Goal: Ask a question

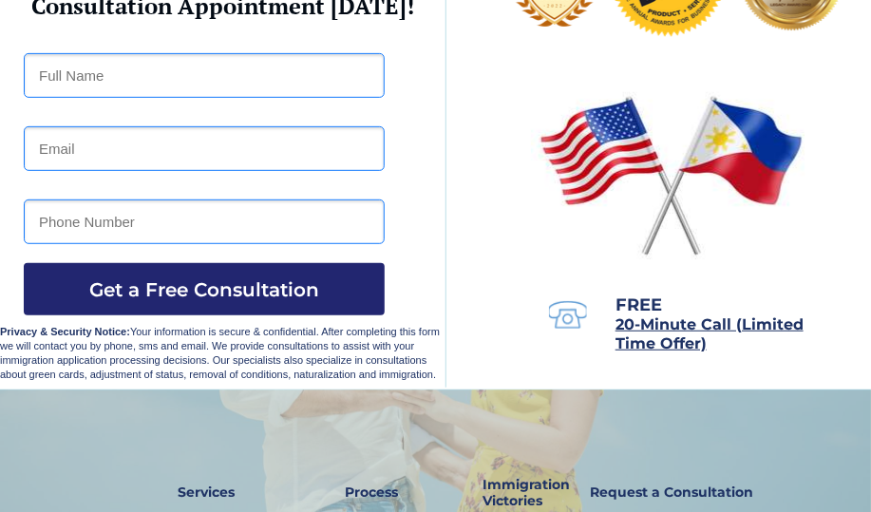
scroll to position [190, 0]
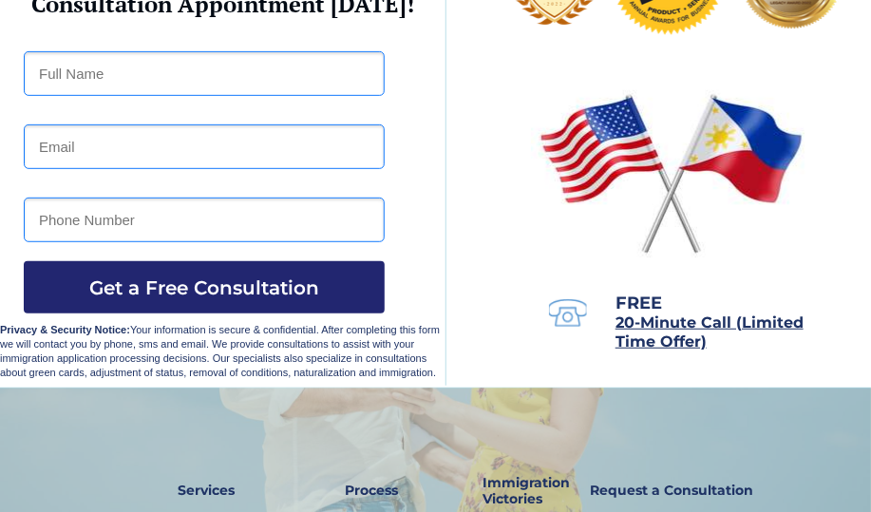
click at [204, 81] on input "text" at bounding box center [204, 73] width 361 height 45
type input "Arif Kazmi"
type input "kazmiarif@yahoo.com"
type input "4805280137"
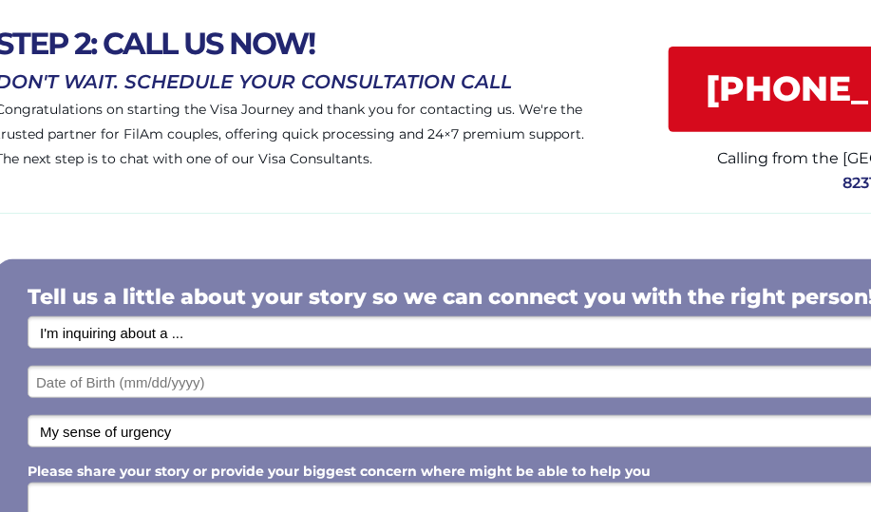
scroll to position [151, 0]
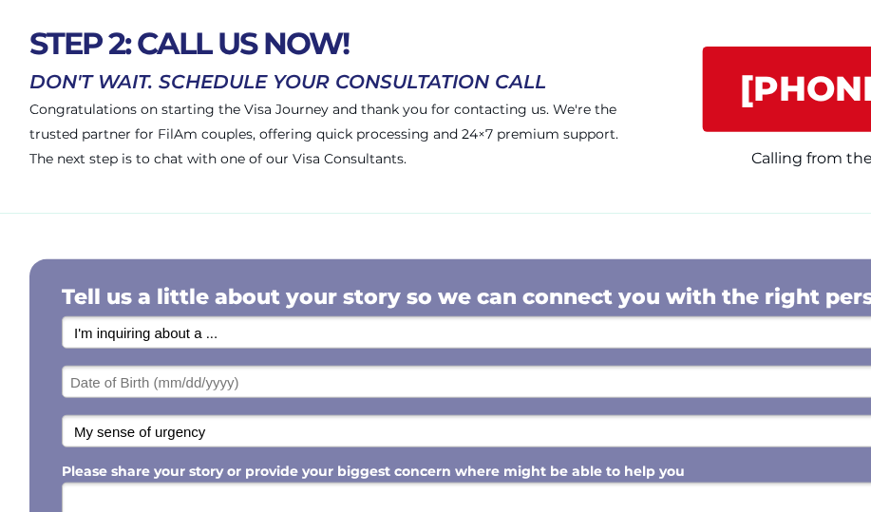
click at [276, 338] on select "I'm inquiring about a ... I don't know or other services Retirement Visa for Th…" at bounding box center [591, 332] width 1058 height 32
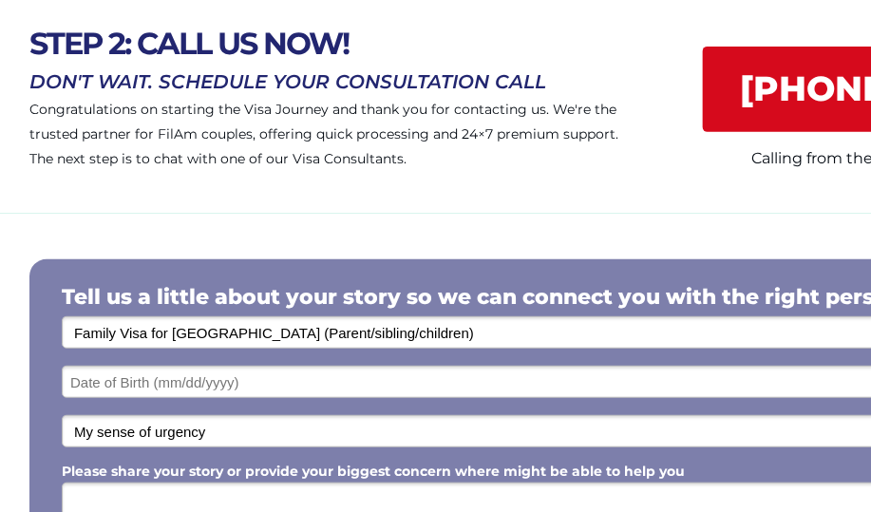
click at [62, 317] on select "I'm inquiring about a ... I don't know or other services Retirement Visa for Th…" at bounding box center [591, 332] width 1058 height 32
click at [343, 347] on select "I'm inquiring about a ... I don't know or other services Retirement Visa for Th…" at bounding box center [591, 332] width 1058 height 32
select select "1795"
click at [62, 317] on select "I'm inquiring about a ... I don't know or other services Retirement Visa for Th…" at bounding box center [591, 332] width 1058 height 32
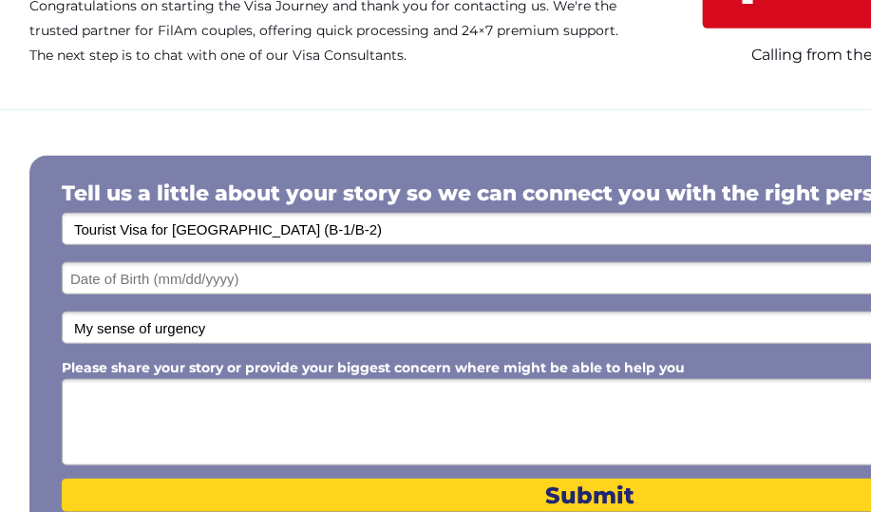
scroll to position [259, 0]
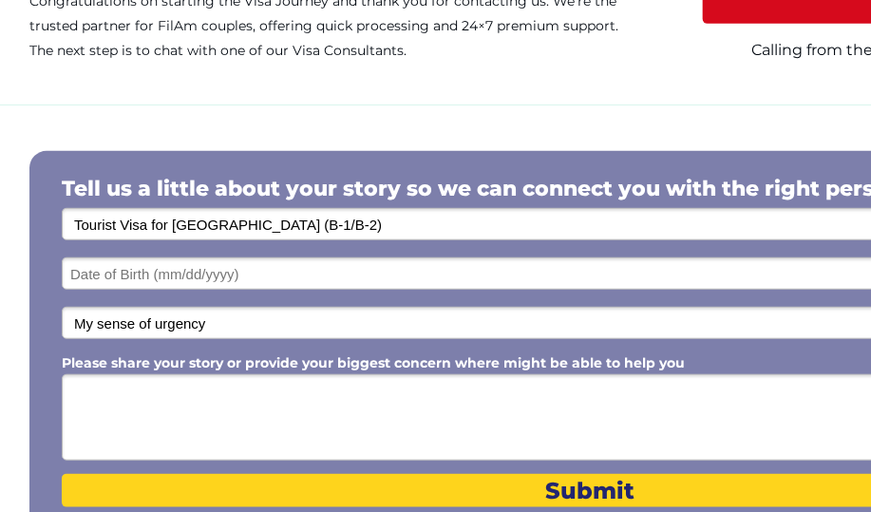
click at [201, 275] on input "text" at bounding box center [591, 274] width 1058 height 32
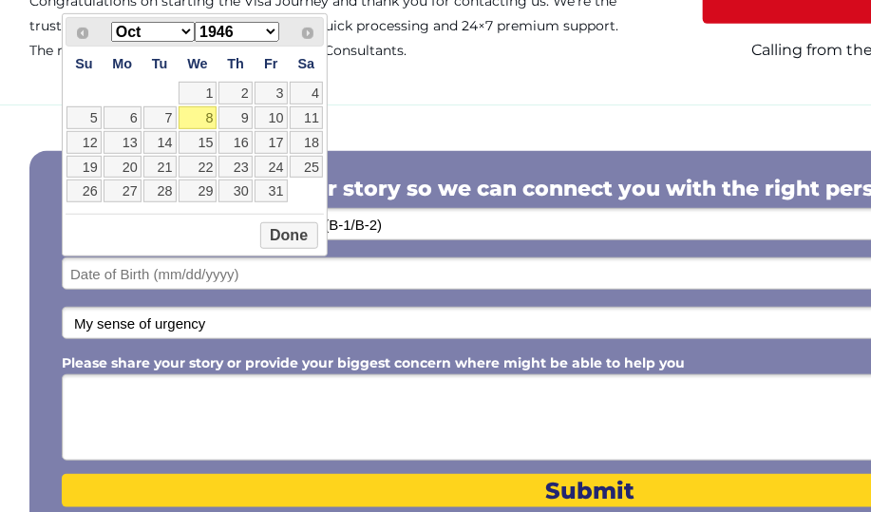
click at [275, 31] on select "1946 1947 1948 1949 1950 1951 1952 1953 1954 1955 1956 1957 1958 1959 1960 1961…" at bounding box center [237, 32] width 84 height 20
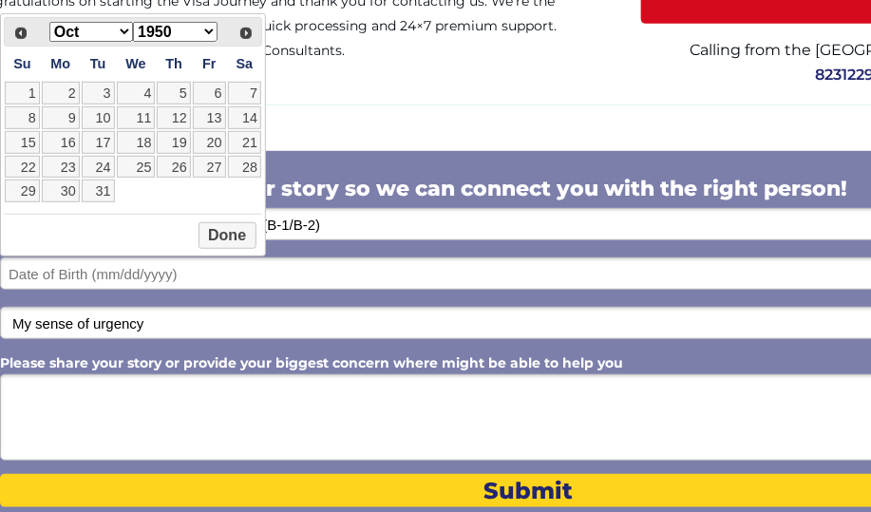
click at [126, 37] on select "Jan Feb Mar Apr May Jun Jul Aug Sep Oct Nov Dec" at bounding box center [91, 32] width 84 height 20
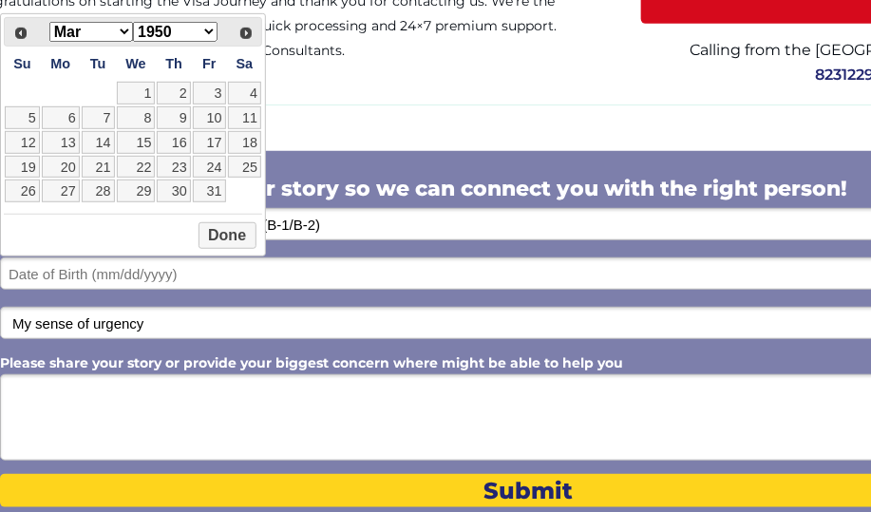
click at [30, 123] on link "5" at bounding box center [22, 117] width 35 height 23
type input "03/05/1950"
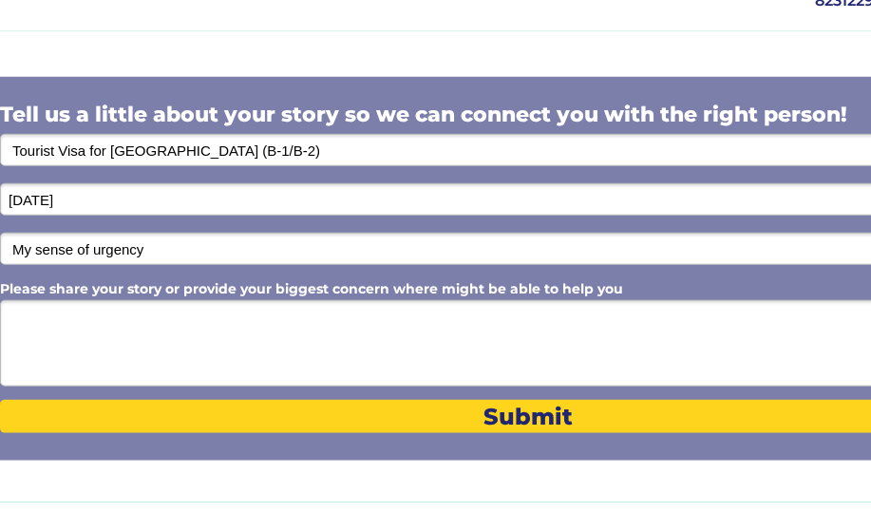
scroll to position [338, 62]
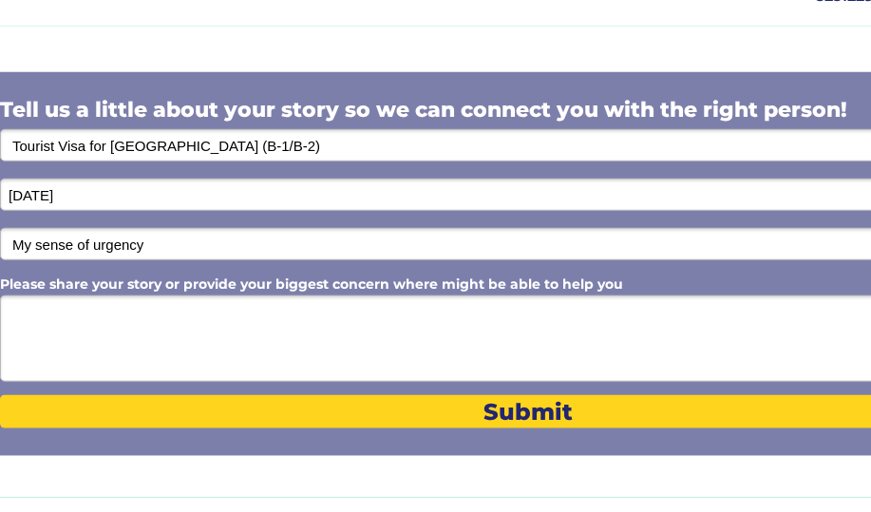
click at [57, 316] on textarea "Please share your story or provide your biggest concern where might be able to …" at bounding box center [529, 339] width 1058 height 86
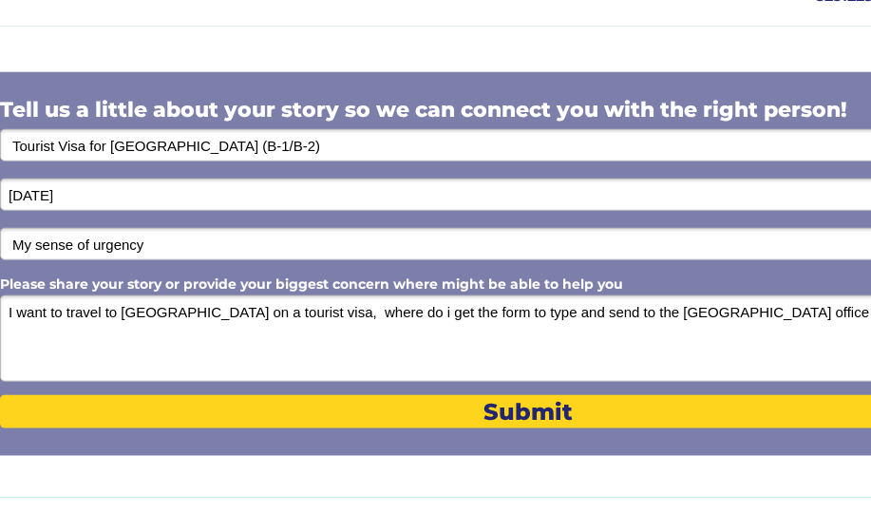
click at [767, 318] on textarea "I want to travel to Bangladesh on a tourist visa, where do i get the form to ty…" at bounding box center [529, 339] width 1058 height 86
click at [570, 316] on textarea "I want to travel to Bangladesh on a tourist visa, where do i get the form to ty…" at bounding box center [529, 339] width 1058 height 86
type textarea "I want to travel to Bangladesh on a tourist visa, where do i get the form to ty…"
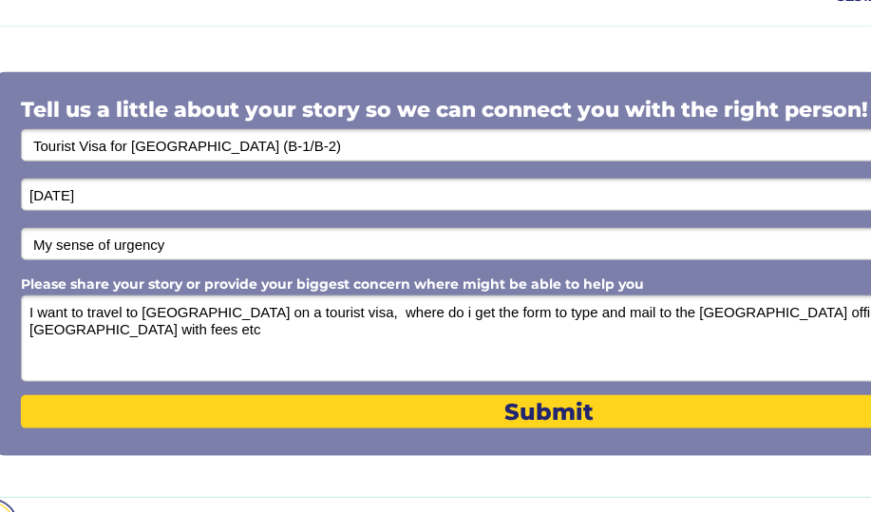
scroll to position [338, 31]
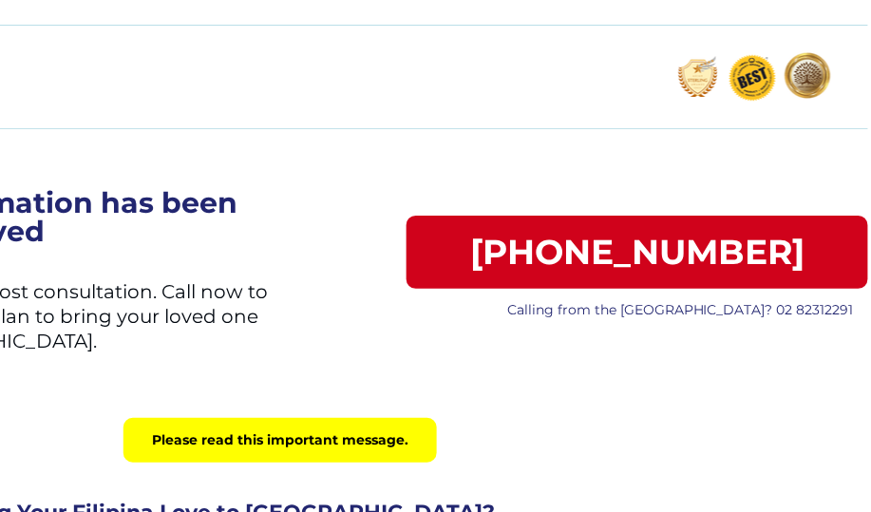
scroll to position [0, 316]
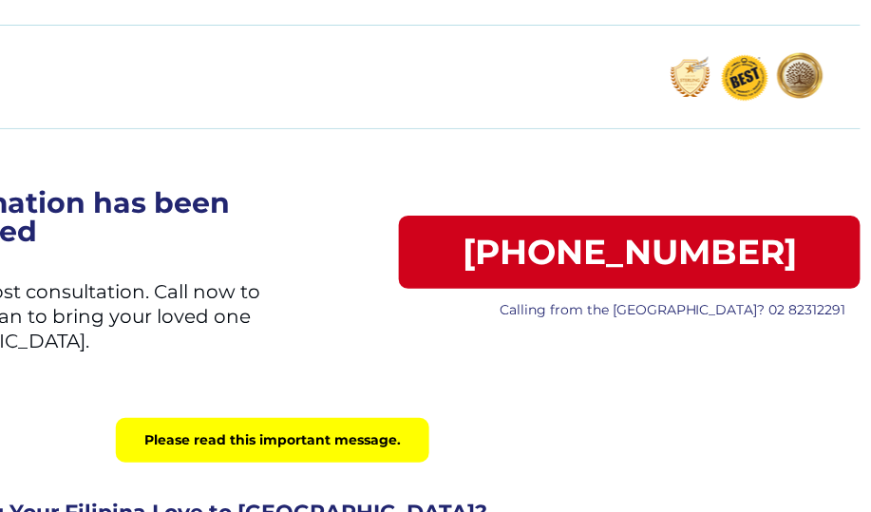
click at [654, 479] on div "Please read this important message." at bounding box center [272, 459] width 1177 height 83
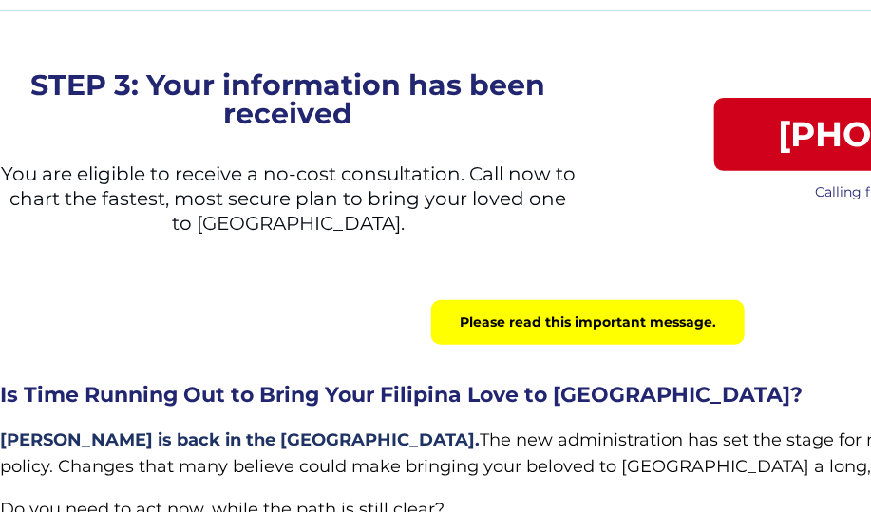
scroll to position [118, 0]
